Goal: Connect with others: Connect with others

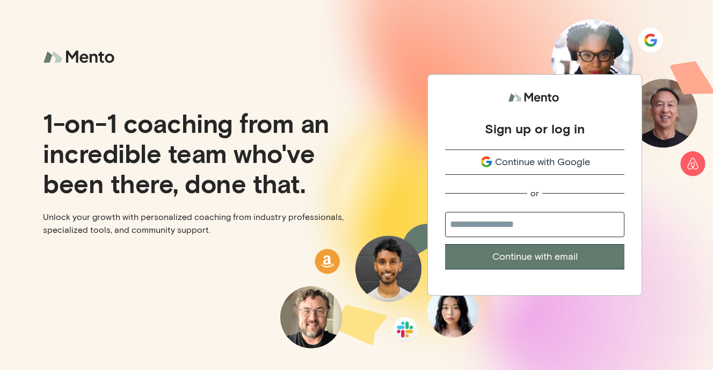
click at [508, 219] on input "email" at bounding box center [534, 224] width 179 height 25
type input "**********"
click at [528, 257] on button "Continue with email" at bounding box center [534, 256] width 179 height 25
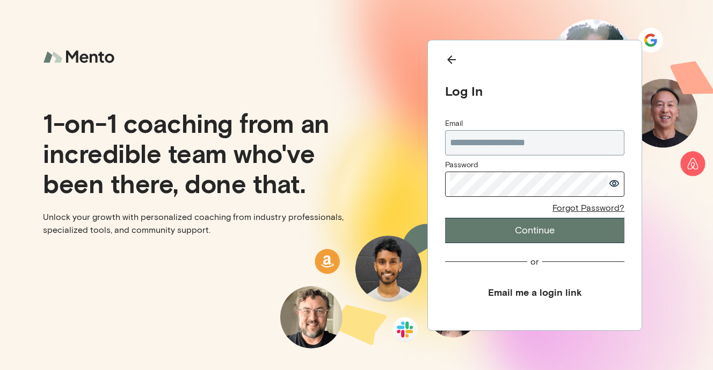
click at [501, 227] on button "Continue" at bounding box center [534, 230] width 179 height 25
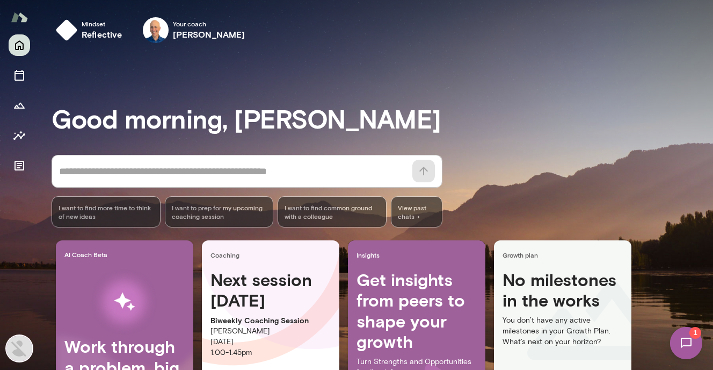
click at [670, 341] on div "AI Coach Beta Work through a problem, big or small, anytime. Start Coaching Nex…" at bounding box center [383, 355] width 662 height 231
click at [676, 343] on img at bounding box center [686, 343] width 44 height 44
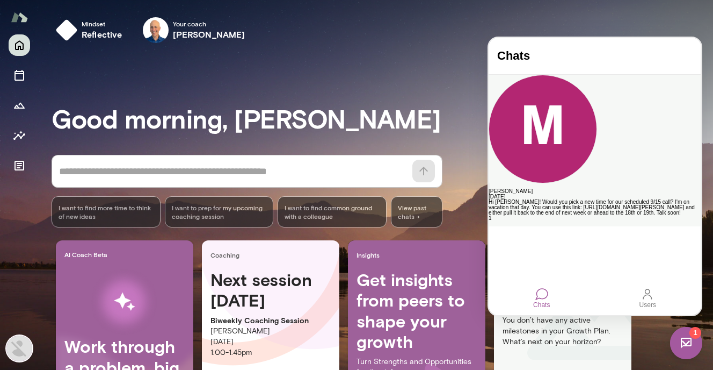
click at [622, 103] on div "[PERSON_NAME] [DATE] Hi [PERSON_NAME]! Would you pick a new time for our schedu…" at bounding box center [595, 150] width 212 height 151
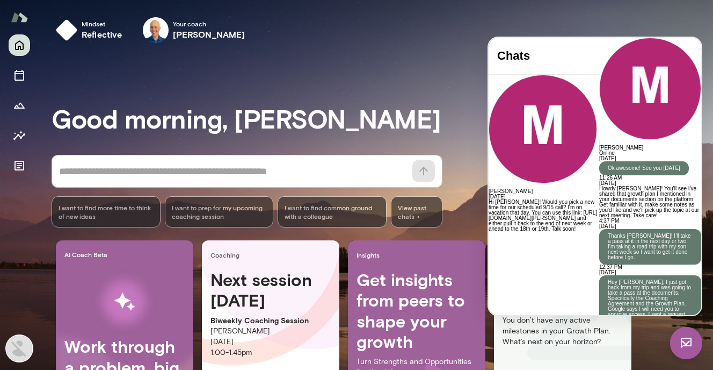
scroll to position [4108, 0]
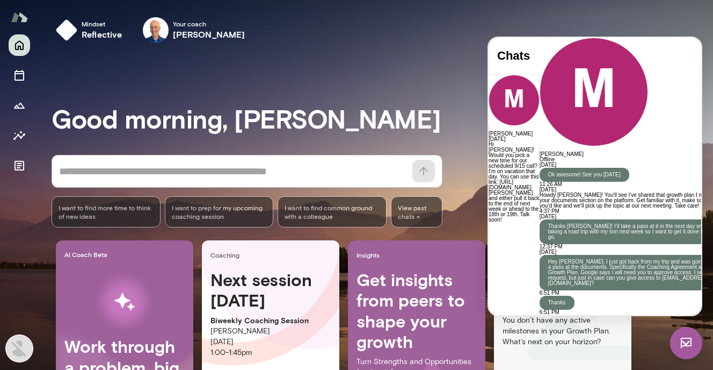
drag, startPoint x: 566, startPoint y: 261, endPoint x: 570, endPoint y: 268, distance: 8.7
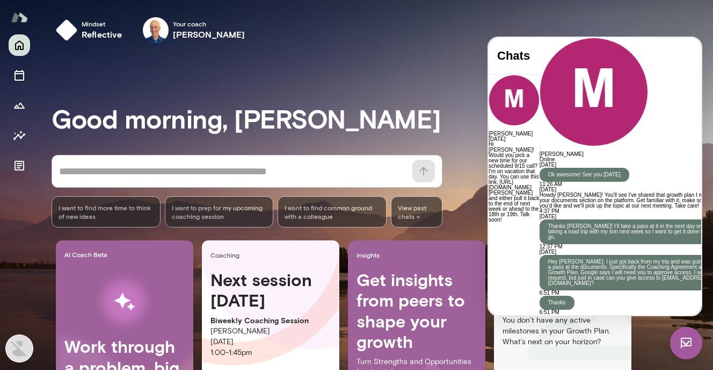
click at [417, 114] on h3 "Good morning, [PERSON_NAME]" at bounding box center [383, 118] width 662 height 30
